Goal: Task Accomplishment & Management: Complete application form

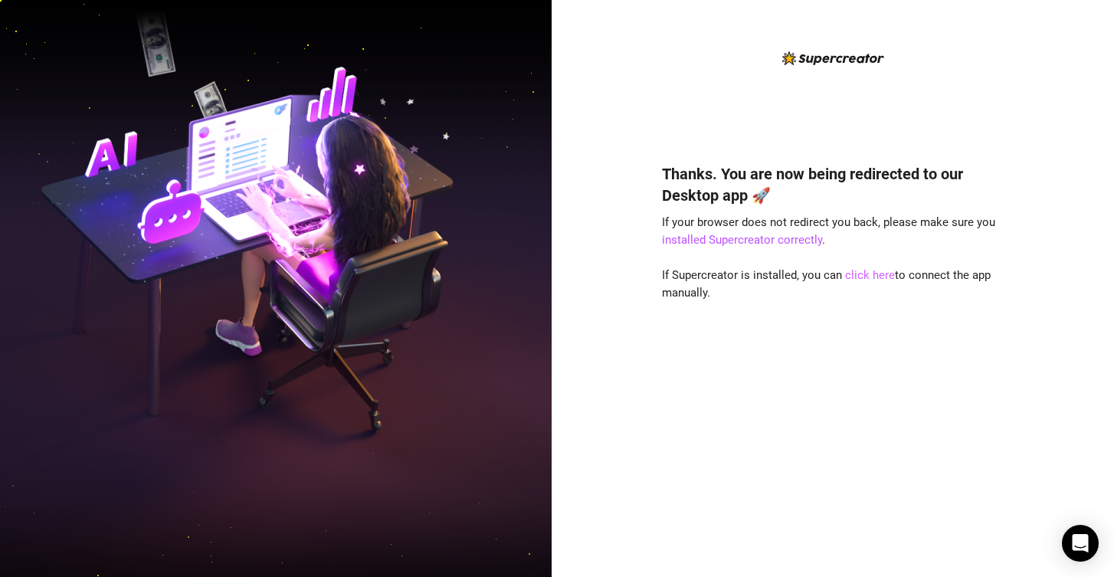
click at [876, 269] on link "click here" at bounding box center [870, 275] width 50 height 14
